Goal: Task Accomplishment & Management: Manage account settings

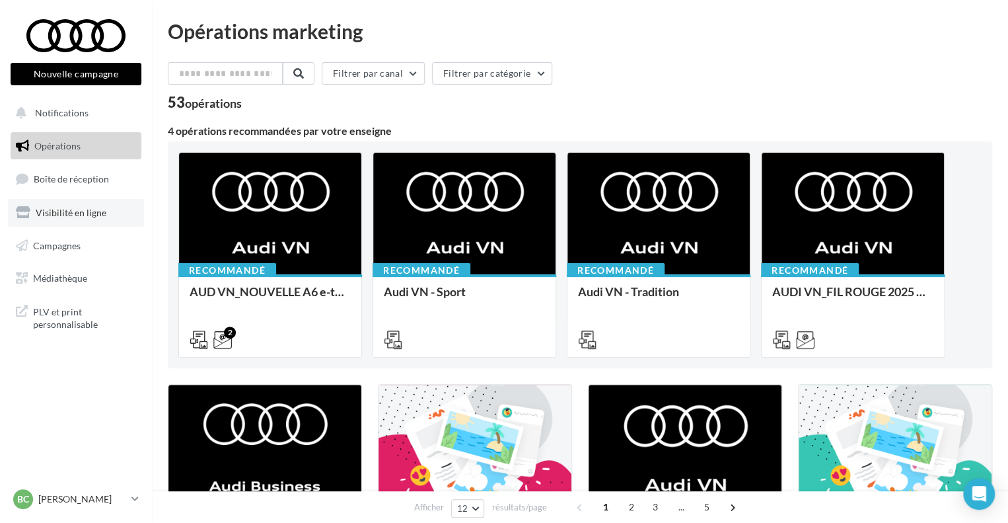
click at [83, 209] on span "Visibilité en ligne" at bounding box center [71, 212] width 71 height 11
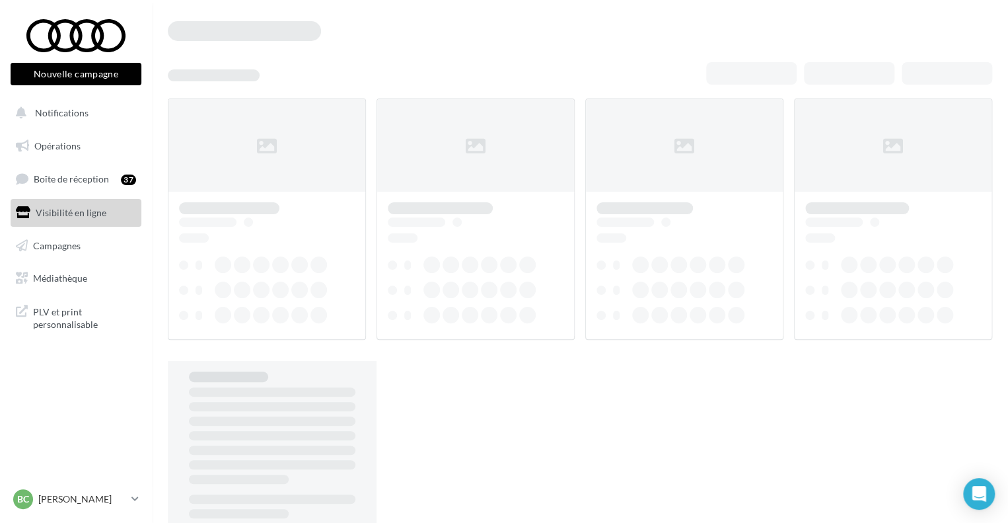
click at [87, 171] on link "Boîte de réception 37" at bounding box center [76, 179] width 136 height 28
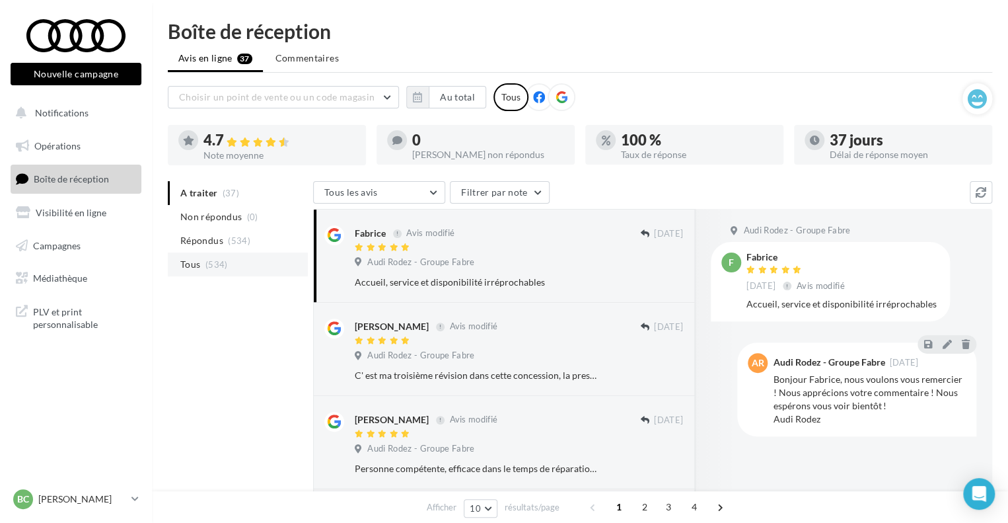
click at [193, 261] on span "Tous" at bounding box center [190, 264] width 20 height 13
